Goal: Browse casually: Explore the website without a specific task or goal

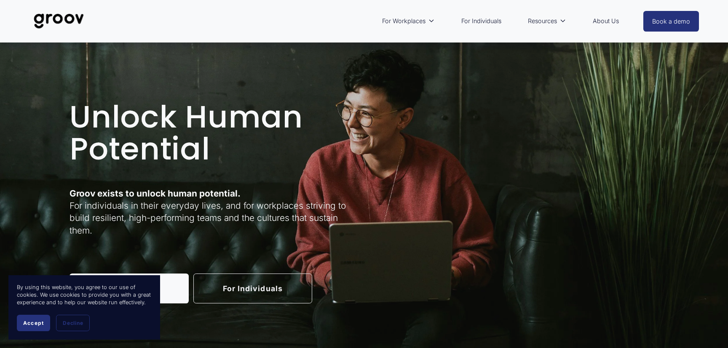
click at [38, 322] on span "Accept" at bounding box center [33, 323] width 21 height 6
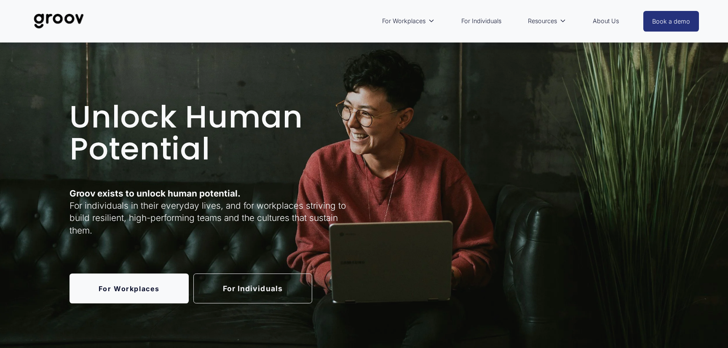
click at [259, 293] on link "For Individuals" at bounding box center [252, 289] width 119 height 30
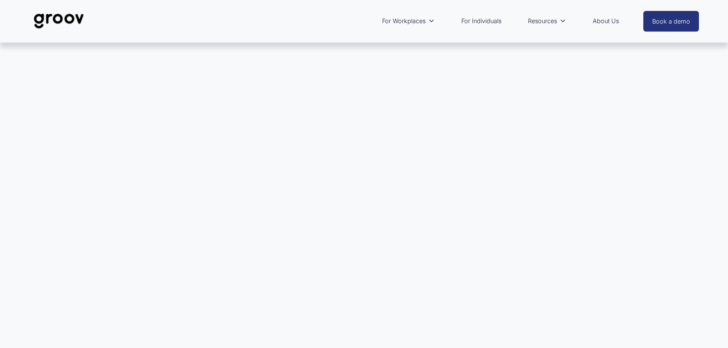
click at [477, 21] on link "For Individuals" at bounding box center [481, 20] width 48 height 19
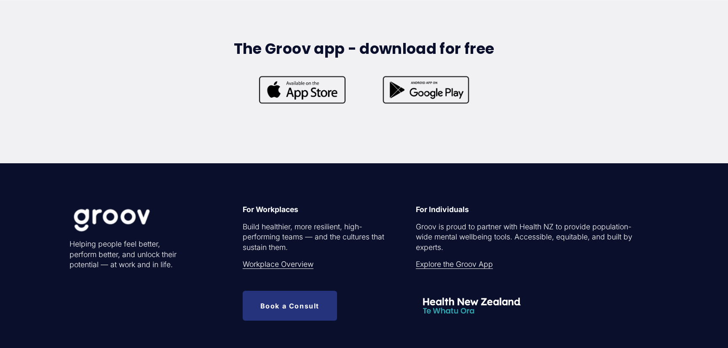
scroll to position [2610, 0]
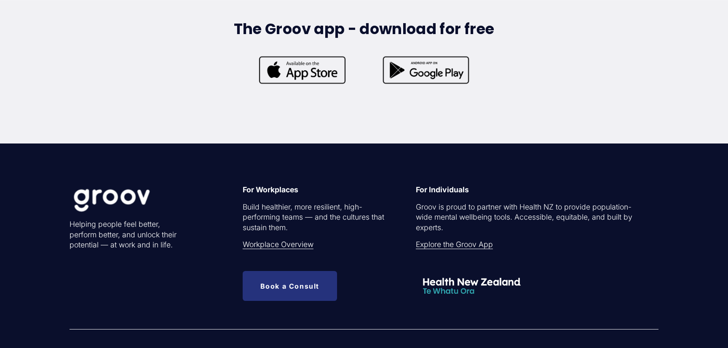
click at [460, 248] on link "Explore the Groov App" at bounding box center [454, 245] width 77 height 11
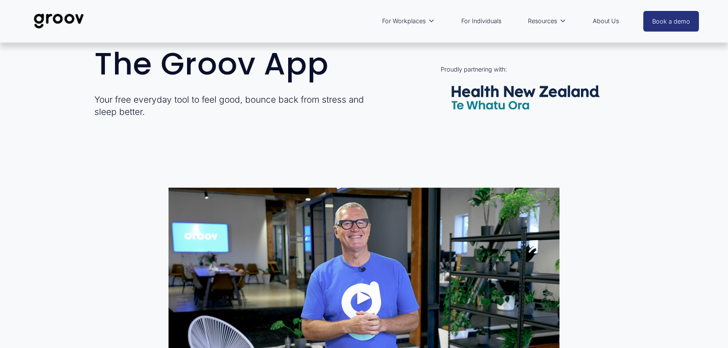
scroll to position [337, 0]
click at [608, 19] on link "About Us" at bounding box center [605, 20] width 35 height 19
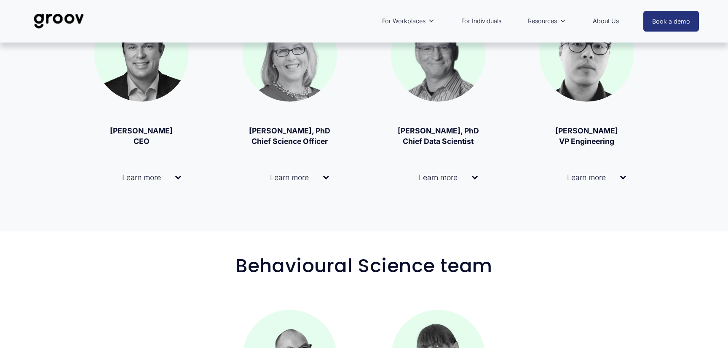
scroll to position [589, 0]
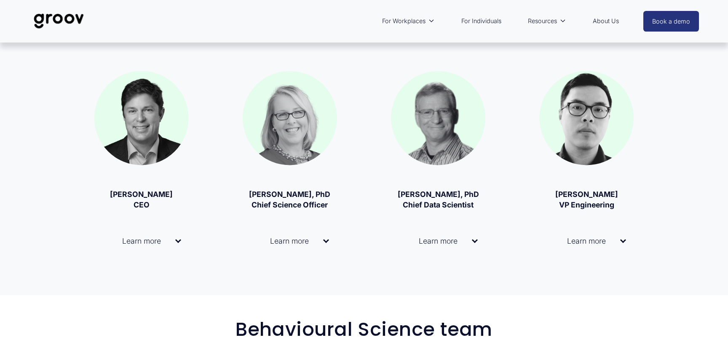
click at [308, 240] on span "Learn more" at bounding box center [286, 241] width 73 height 9
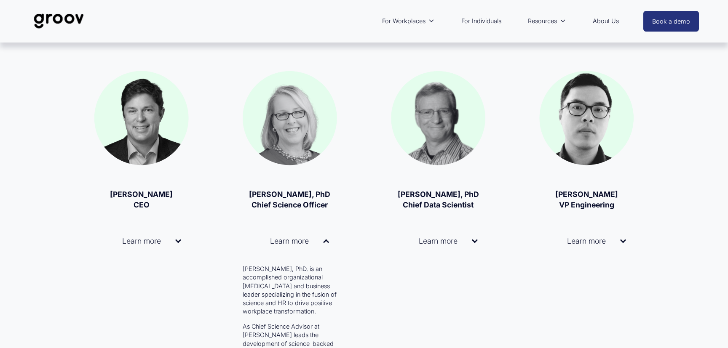
click at [468, 240] on span "Learn more" at bounding box center [434, 241] width 73 height 9
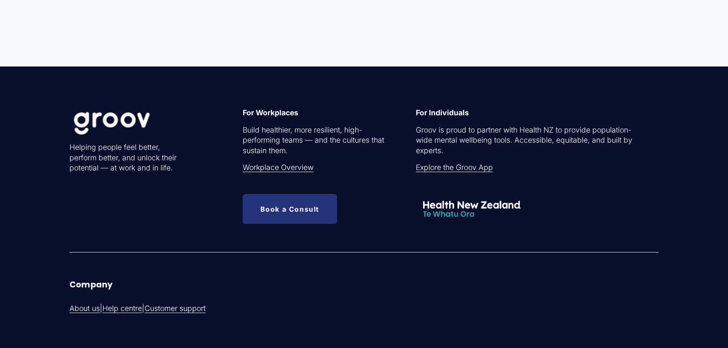
scroll to position [3031, 0]
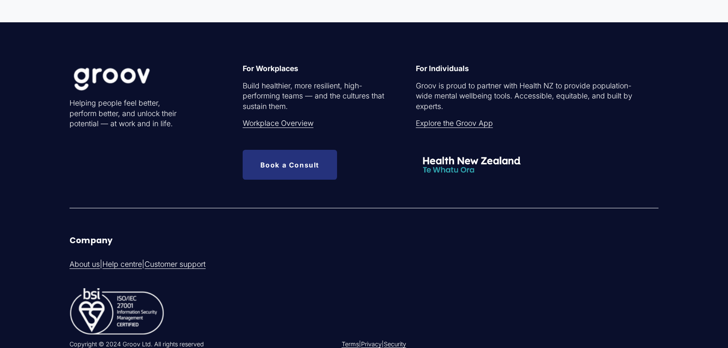
click at [130, 259] on link "Help centre" at bounding box center [122, 264] width 40 height 11
